Goal: Task Accomplishment & Management: Manage account settings

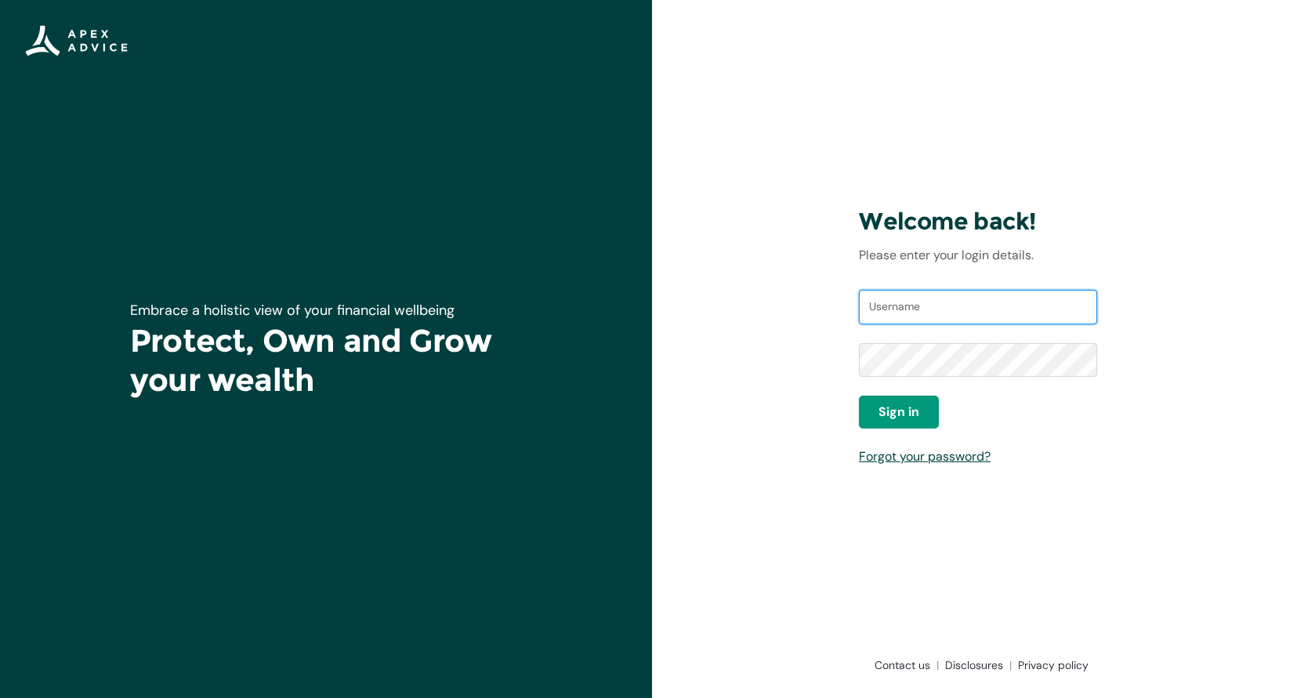
click at [922, 308] on input "Username" at bounding box center [978, 307] width 238 height 34
click at [909, 410] on span "Sign in" at bounding box center [898, 412] width 41 height 19
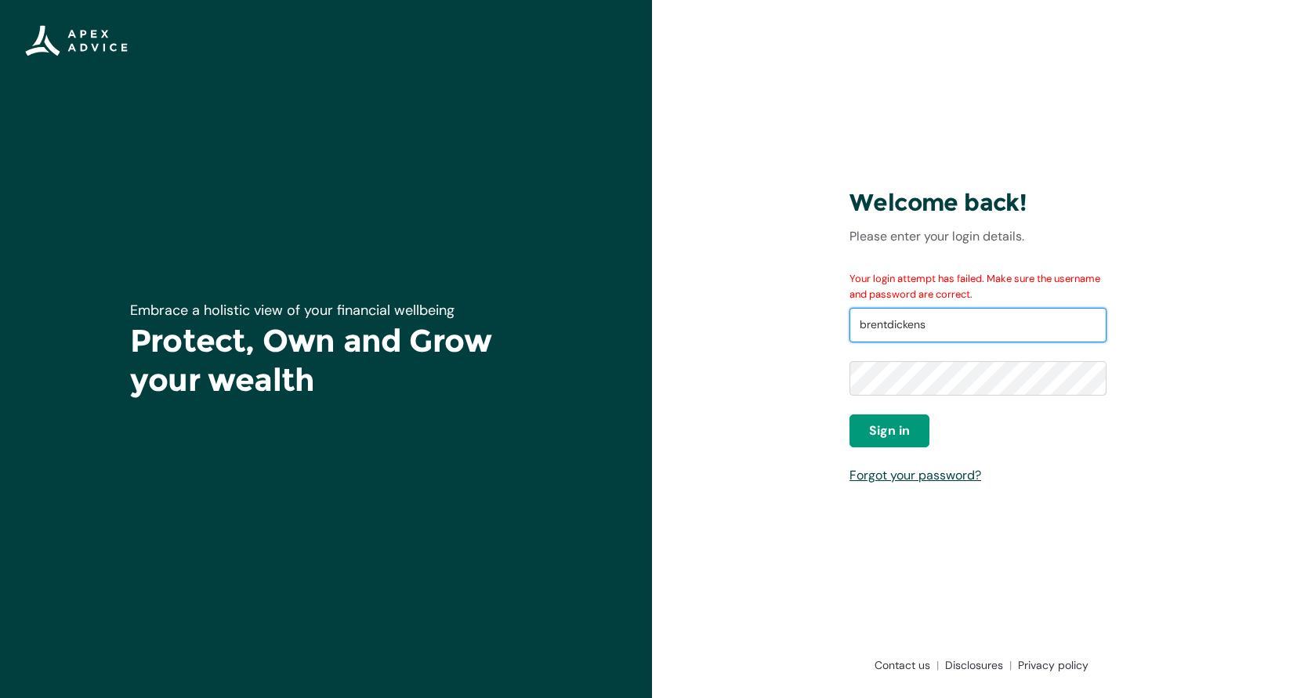
click at [944, 323] on input "brentdickens" at bounding box center [977, 325] width 257 height 34
type input "brentdickens@gmail.com"
click at [881, 429] on span "Sign in" at bounding box center [889, 431] width 41 height 19
click at [896, 437] on span "Sign in" at bounding box center [889, 431] width 41 height 19
click at [878, 425] on span "Sign in" at bounding box center [889, 431] width 41 height 19
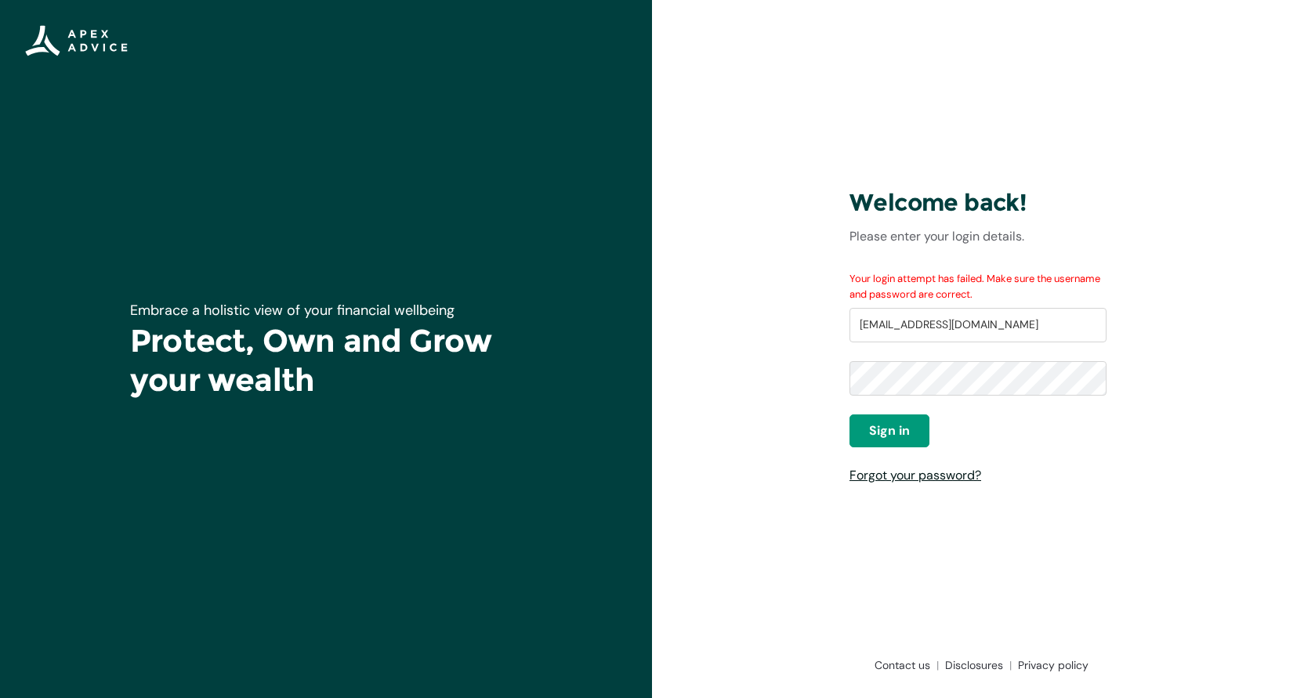
click at [928, 479] on link "Forgot your password?" at bounding box center [915, 475] width 132 height 16
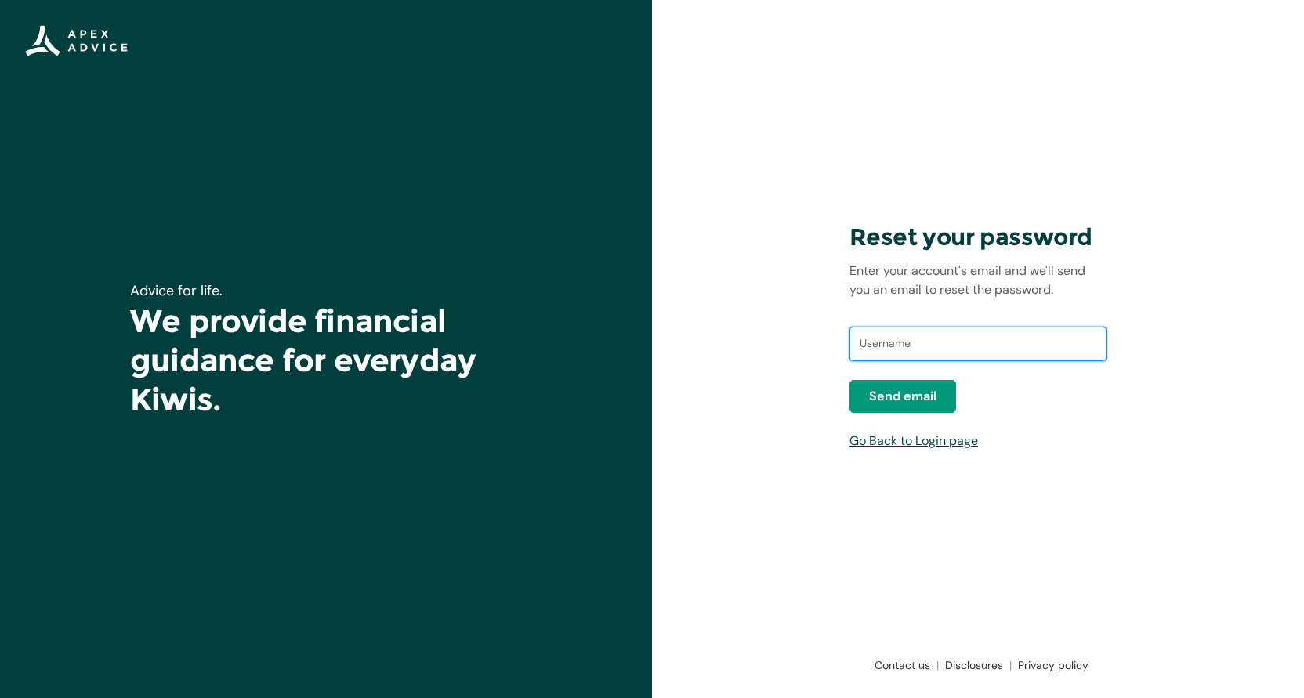
click at [980, 336] on input "text" at bounding box center [977, 344] width 257 height 34
type input "brentdickens@gmail.com"
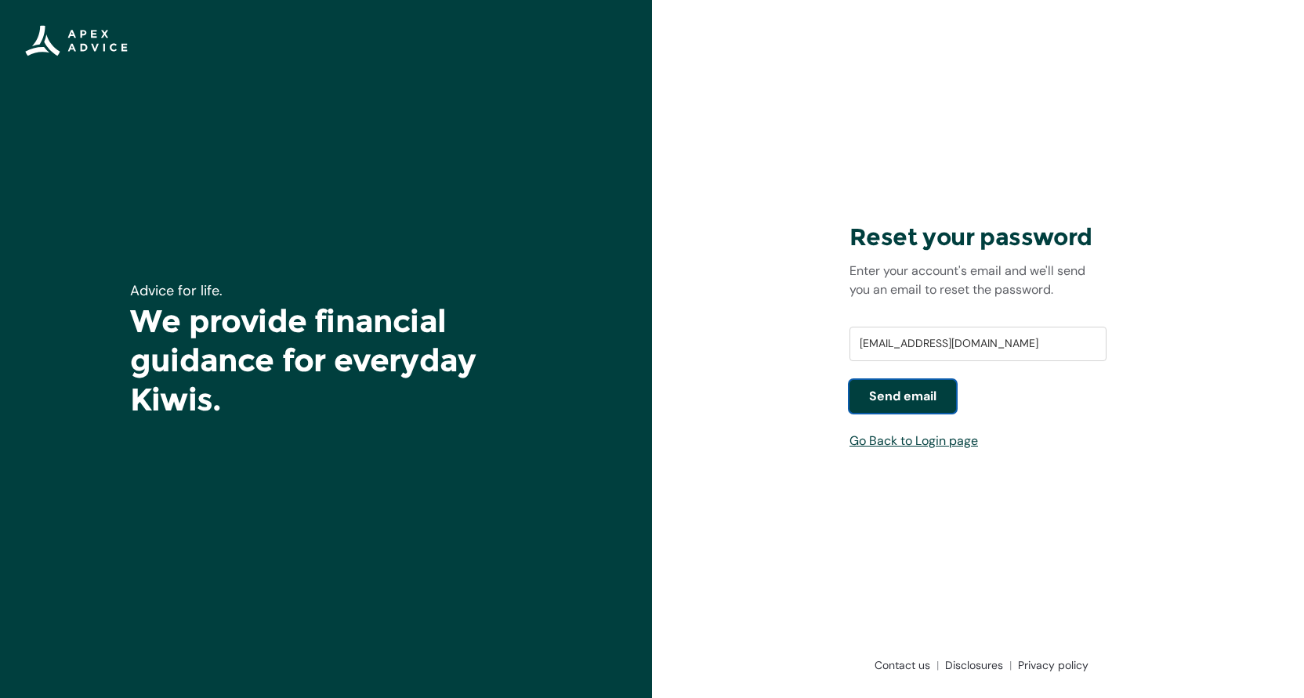
click at [924, 396] on span "Send email" at bounding box center [902, 396] width 67 height 19
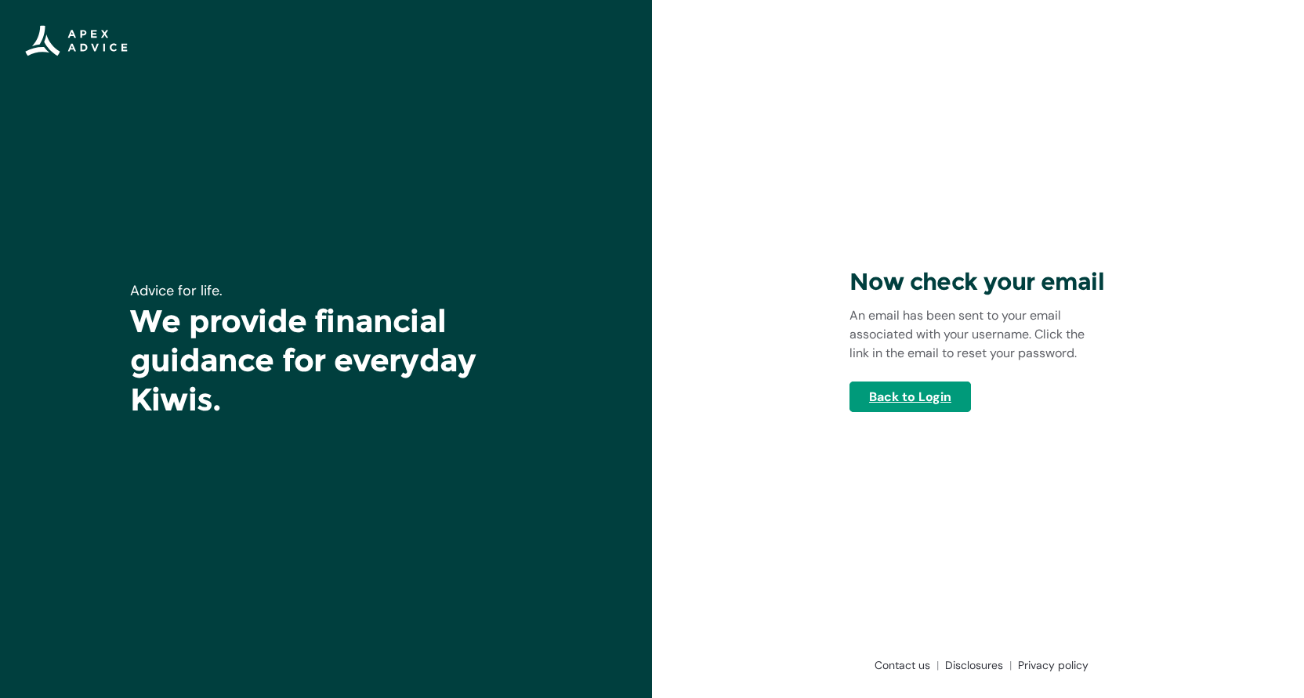
click at [936, 400] on link "Back to Login" at bounding box center [909, 397] width 121 height 31
